Goal: Navigation & Orientation: Find specific page/section

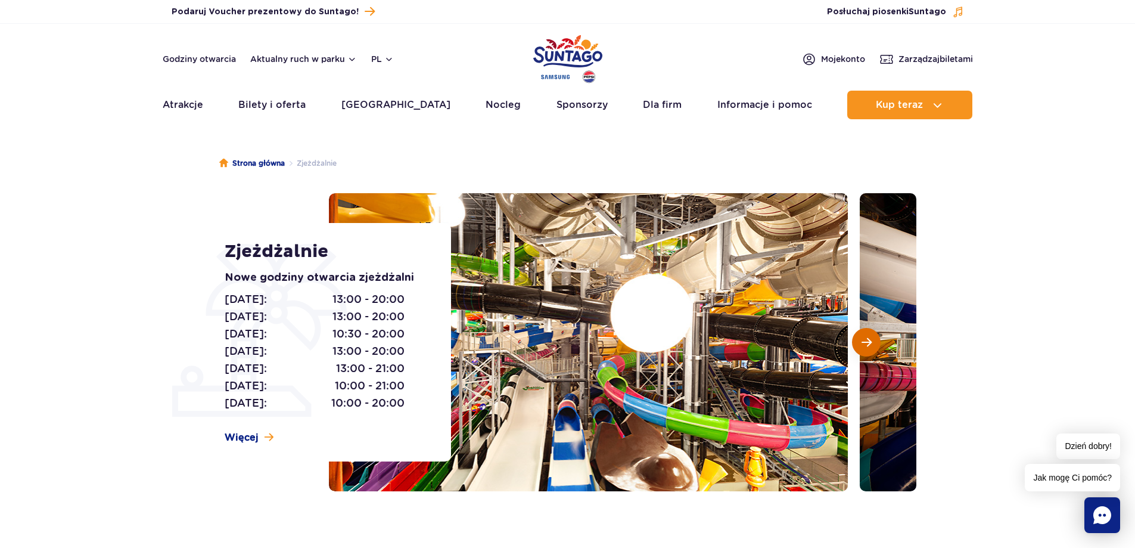
click at [866, 346] on span "Następny slajd" at bounding box center [867, 342] width 10 height 11
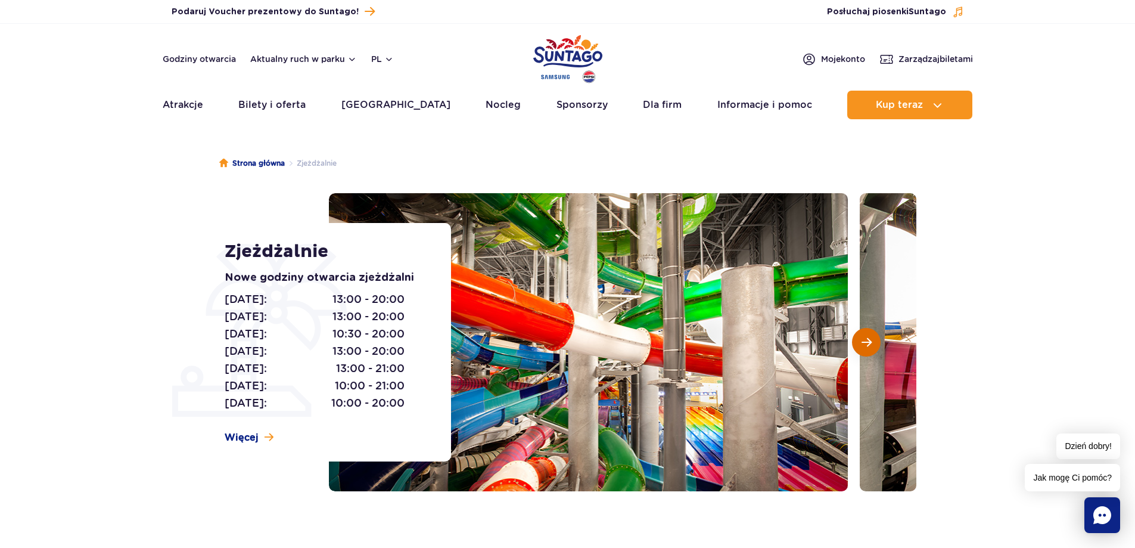
click at [866, 346] on span "Następny slajd" at bounding box center [867, 342] width 10 height 11
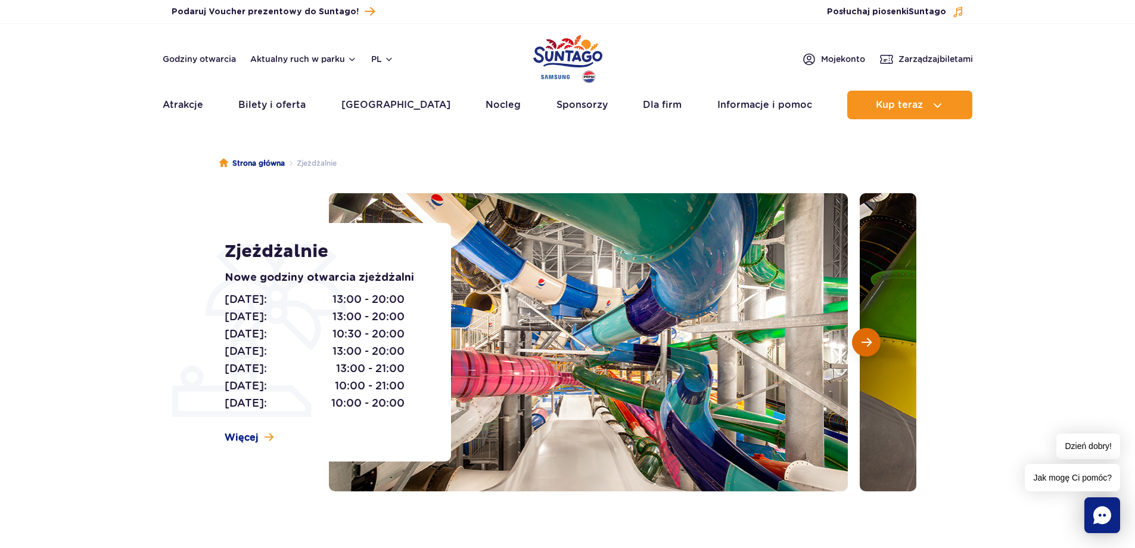
click at [866, 346] on span "Następny slajd" at bounding box center [867, 342] width 10 height 11
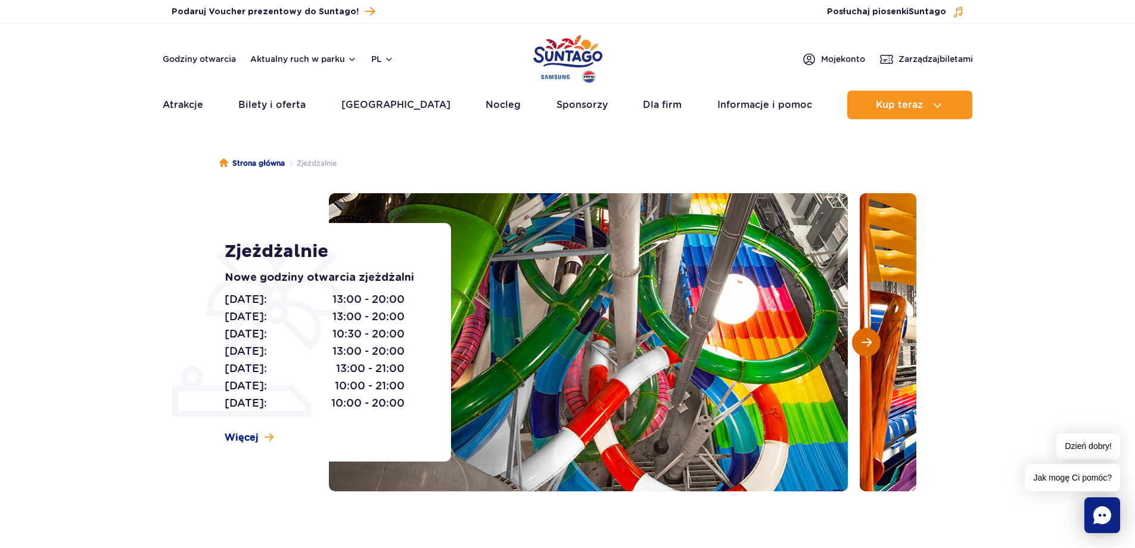
click at [866, 346] on span "Następny slajd" at bounding box center [867, 342] width 10 height 11
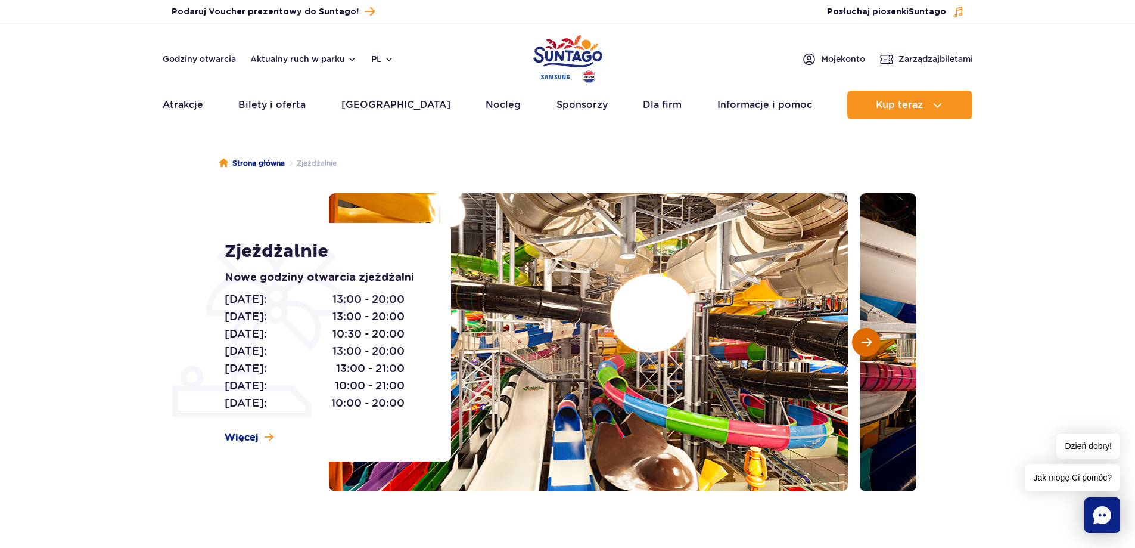
click at [866, 346] on span "Następny slajd" at bounding box center [867, 342] width 10 height 11
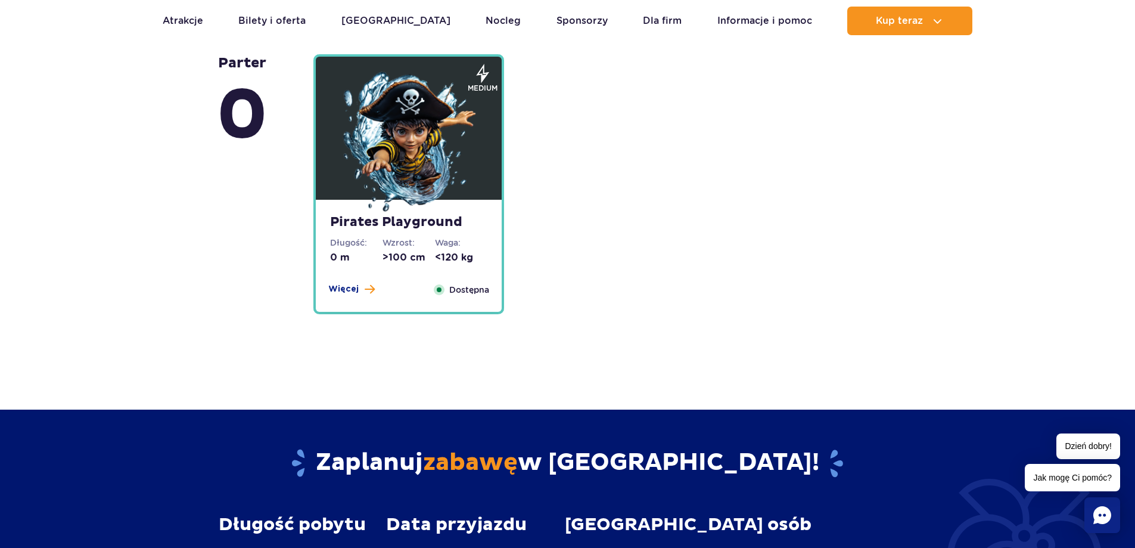
scroll to position [3058, 0]
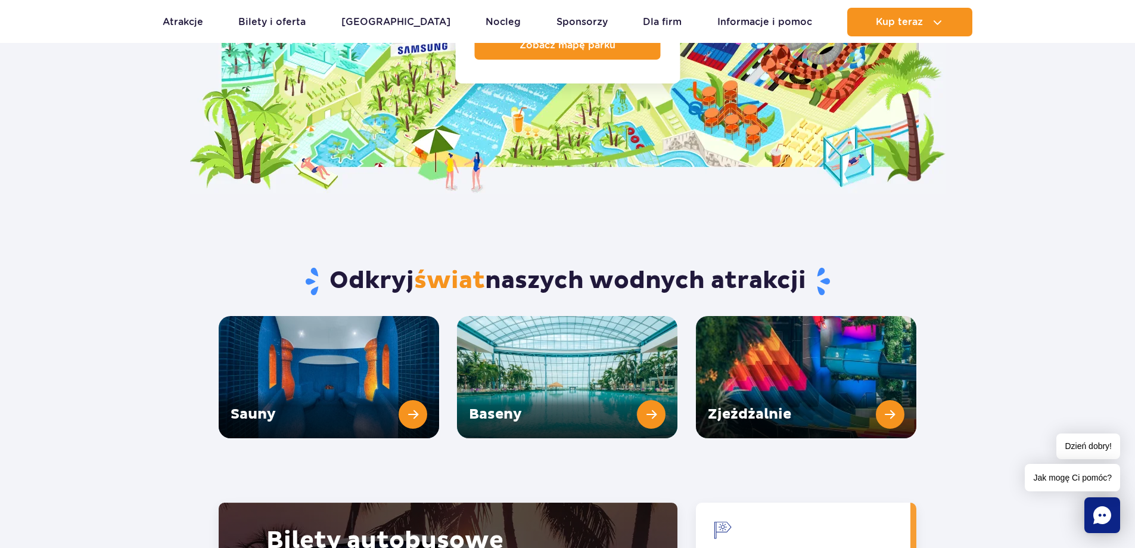
scroll to position [1390, 0]
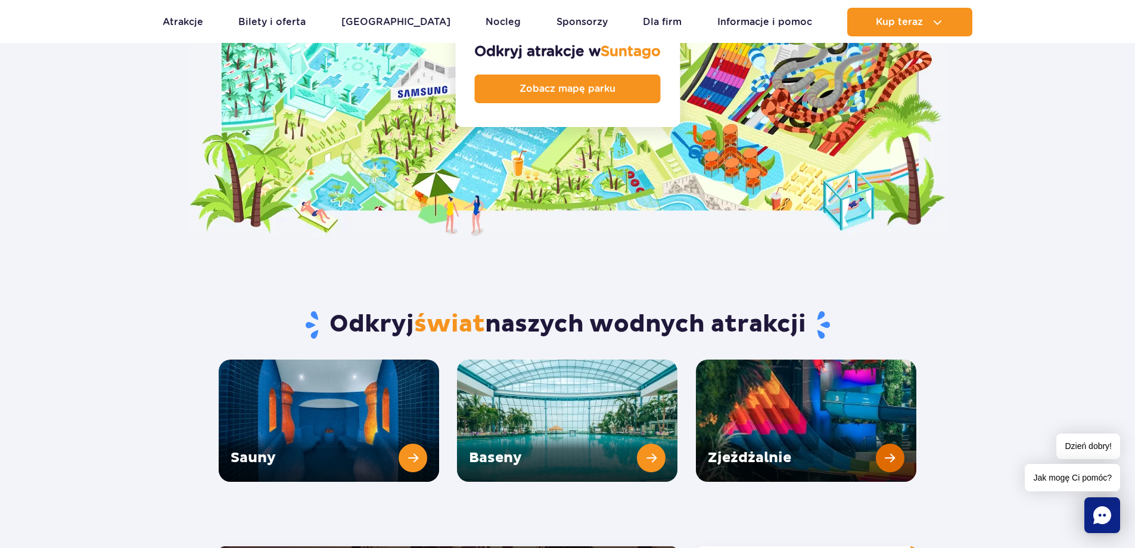
click at [862, 402] on link "Zjeżdżalnie" at bounding box center [806, 420] width 220 height 122
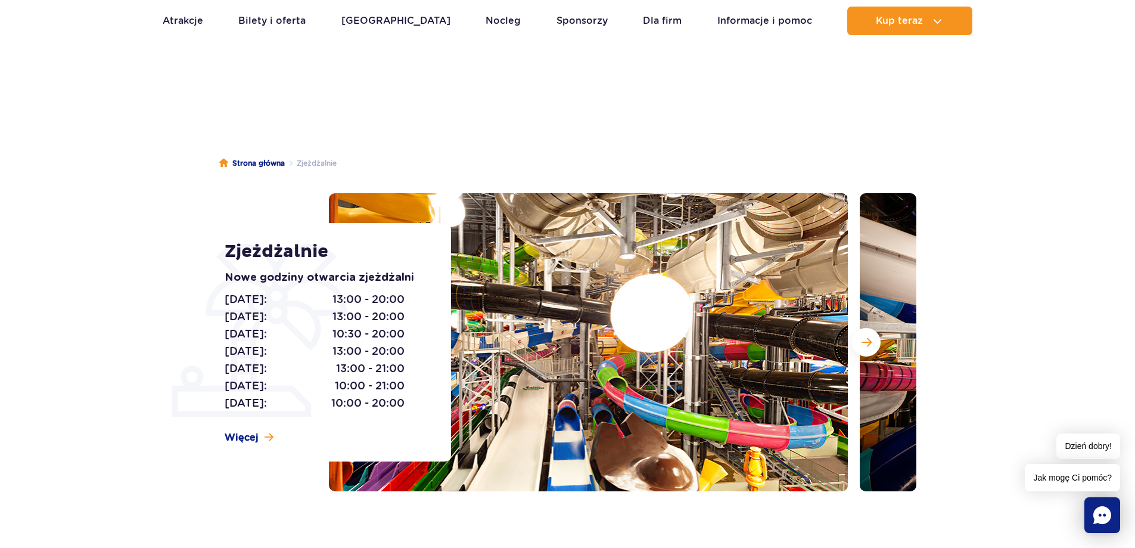
scroll to position [139, 0]
